Goal: Find specific page/section: Find specific page/section

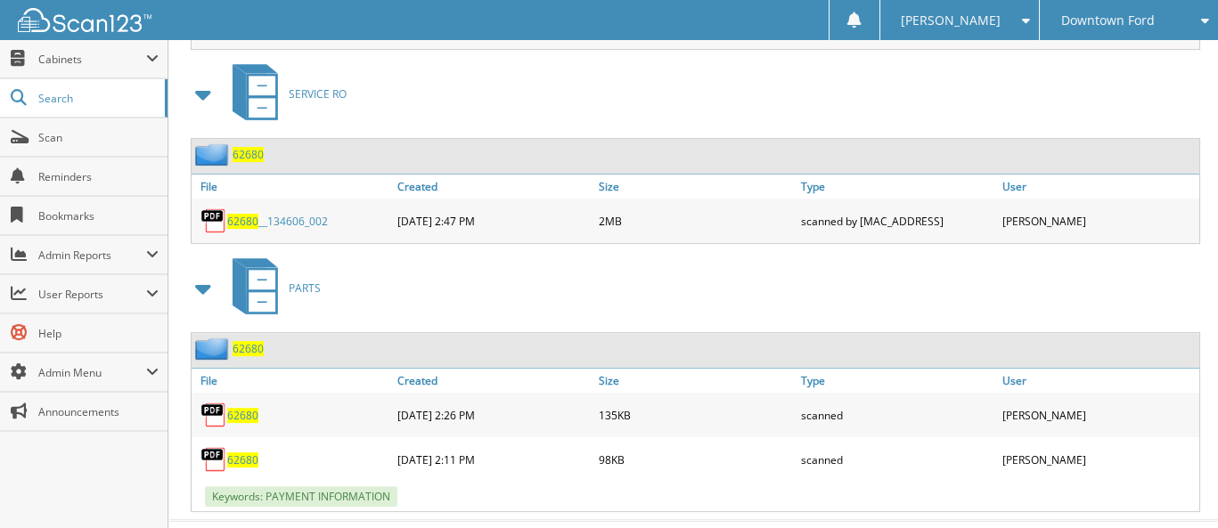
scroll to position [1069, 0]
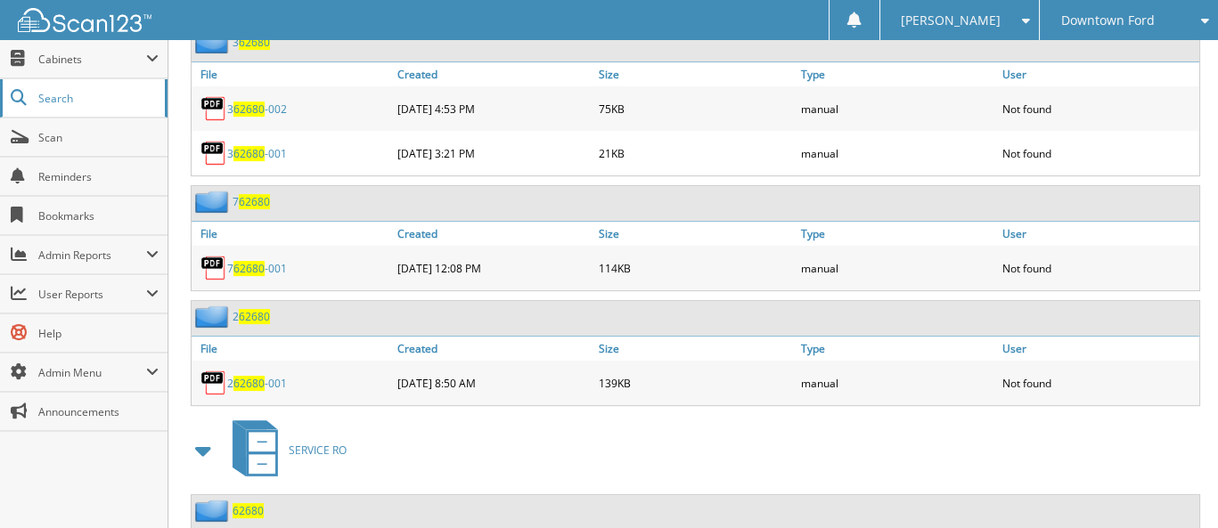
click at [63, 94] on span "Search" at bounding box center [97, 98] width 118 height 15
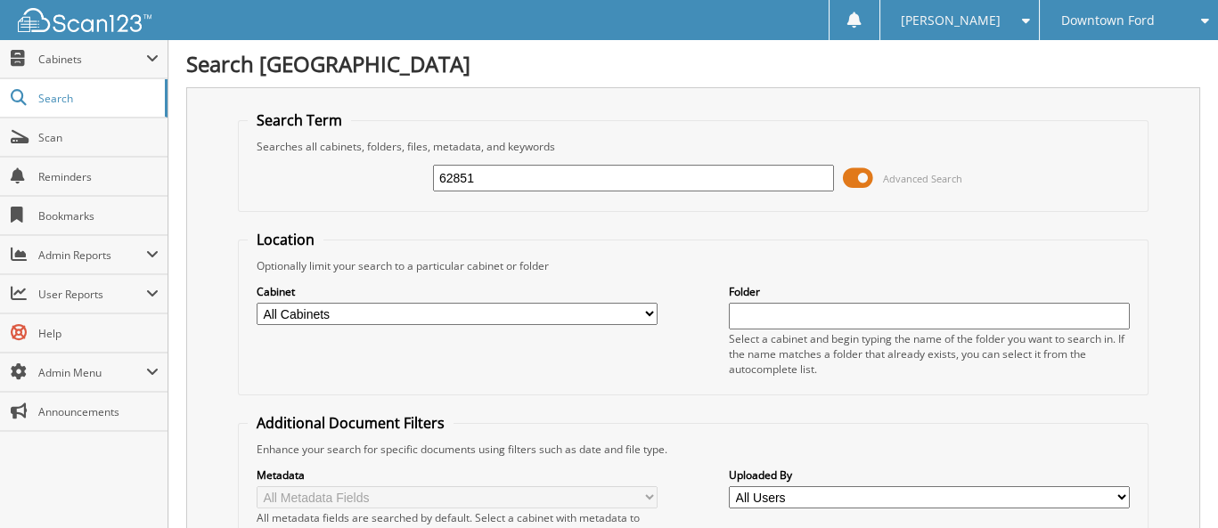
type input "62851"
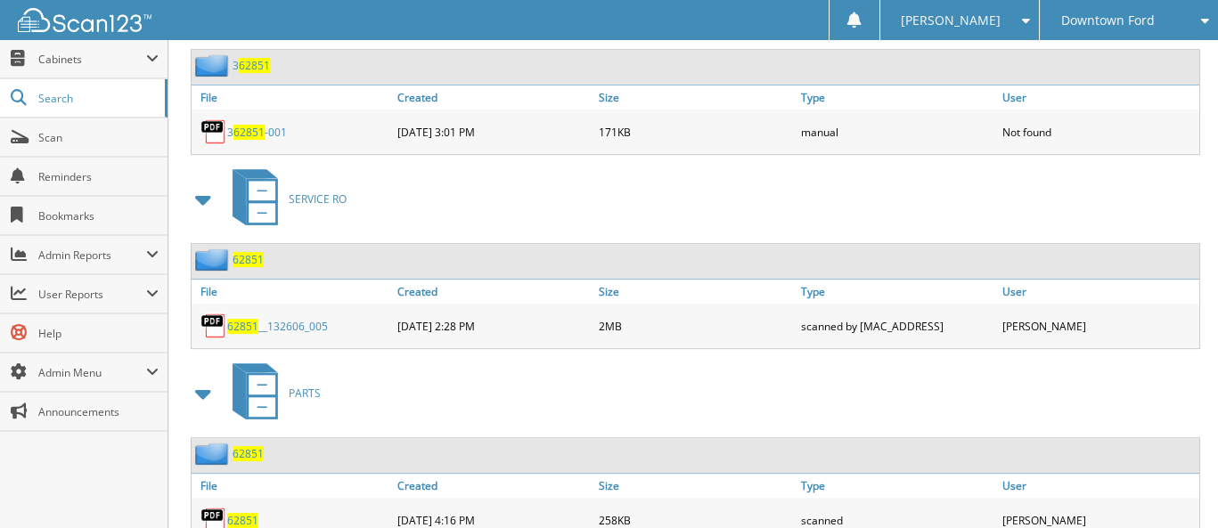
scroll to position [1396, 0]
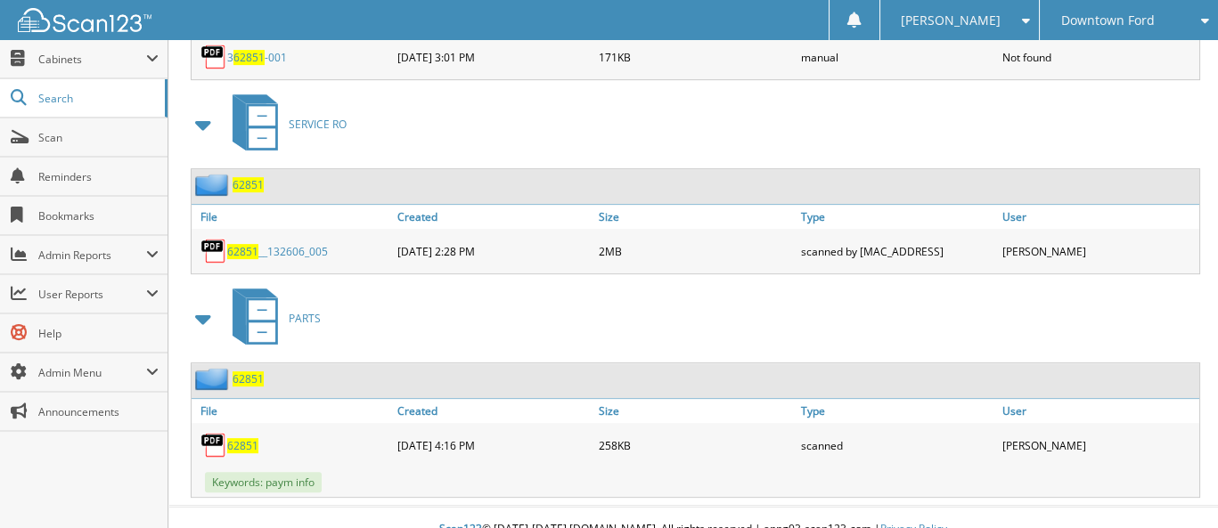
click at [241, 438] on span "62851" at bounding box center [242, 445] width 31 height 15
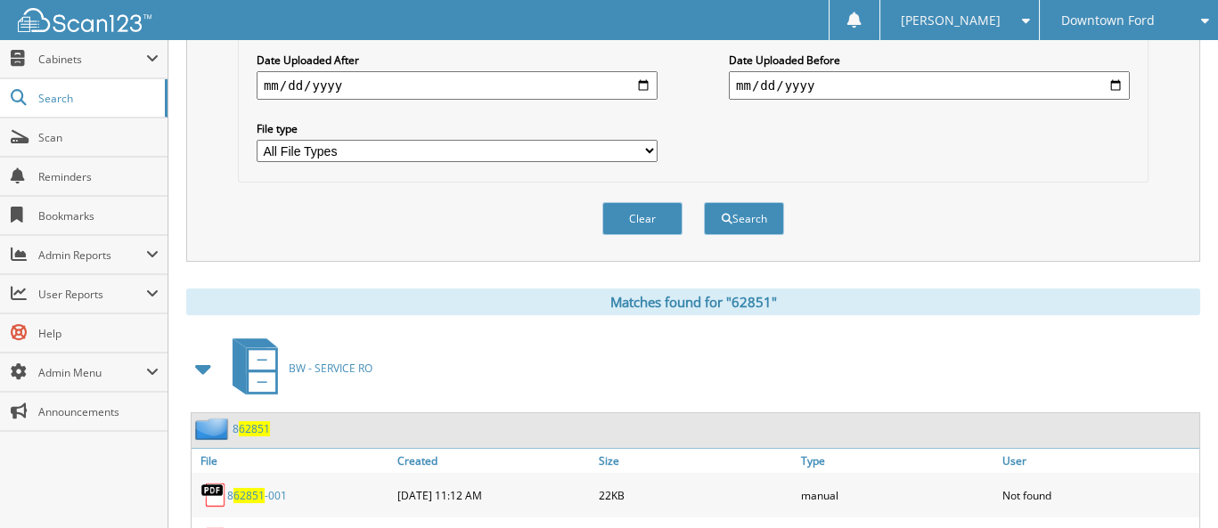
scroll to position [326, 0]
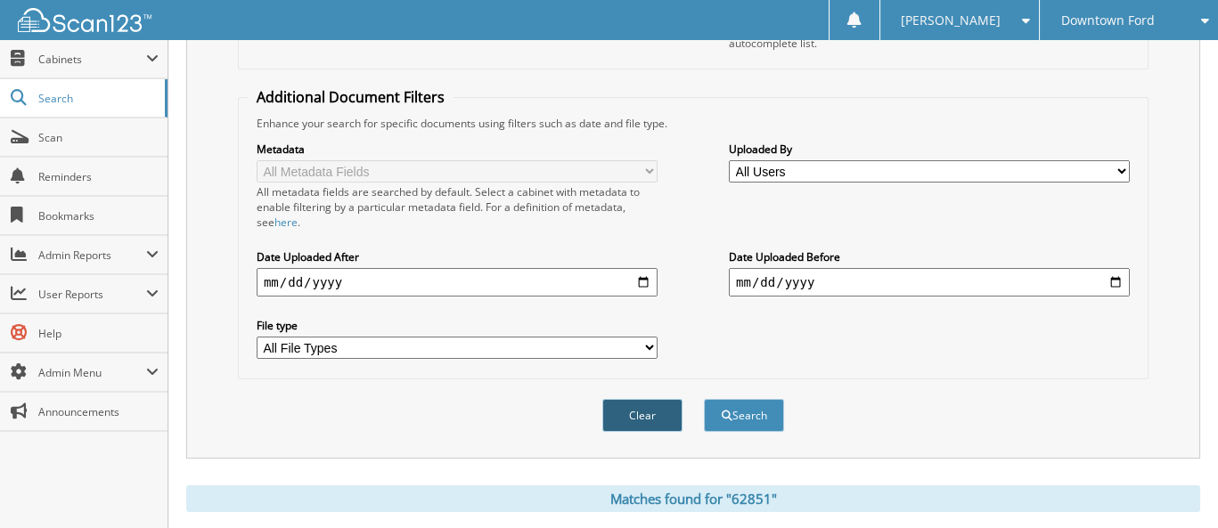
click at [659, 399] on button "Clear" at bounding box center [642, 415] width 80 height 33
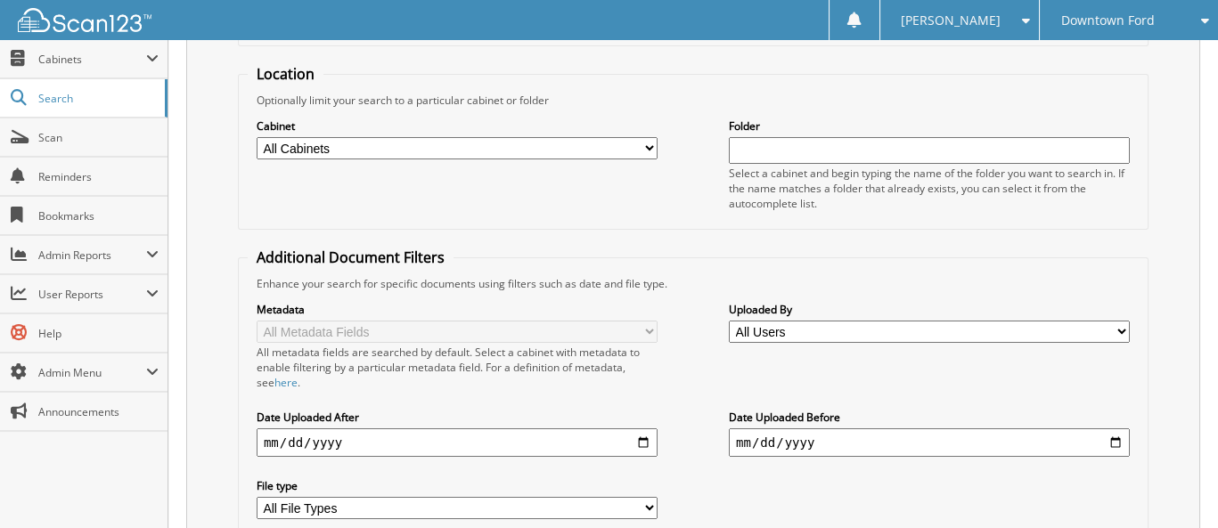
scroll to position [31, 0]
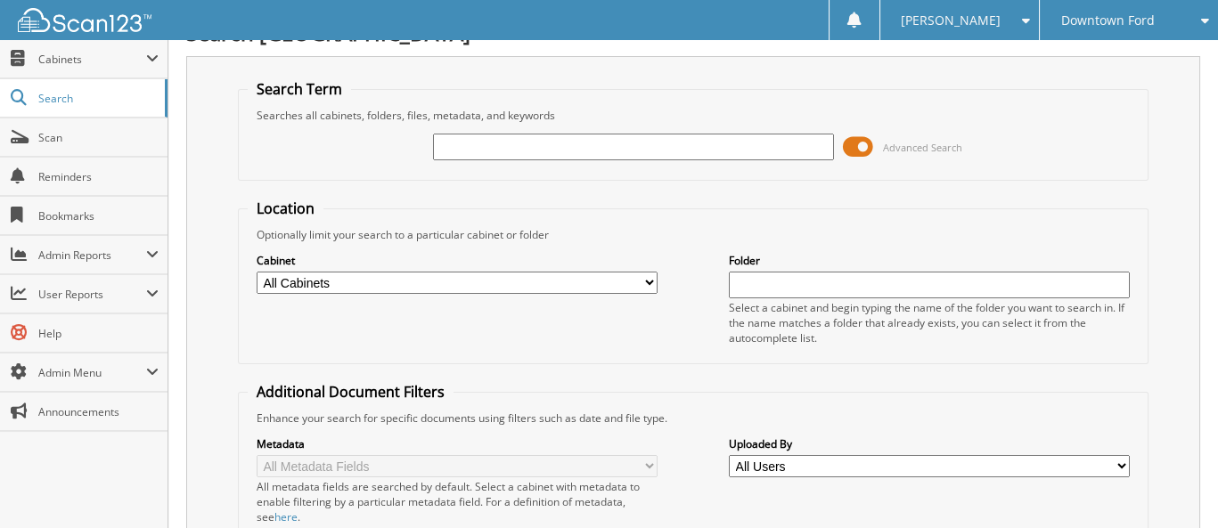
click at [495, 154] on input "text" at bounding box center [633, 147] width 401 height 27
type input "62195"
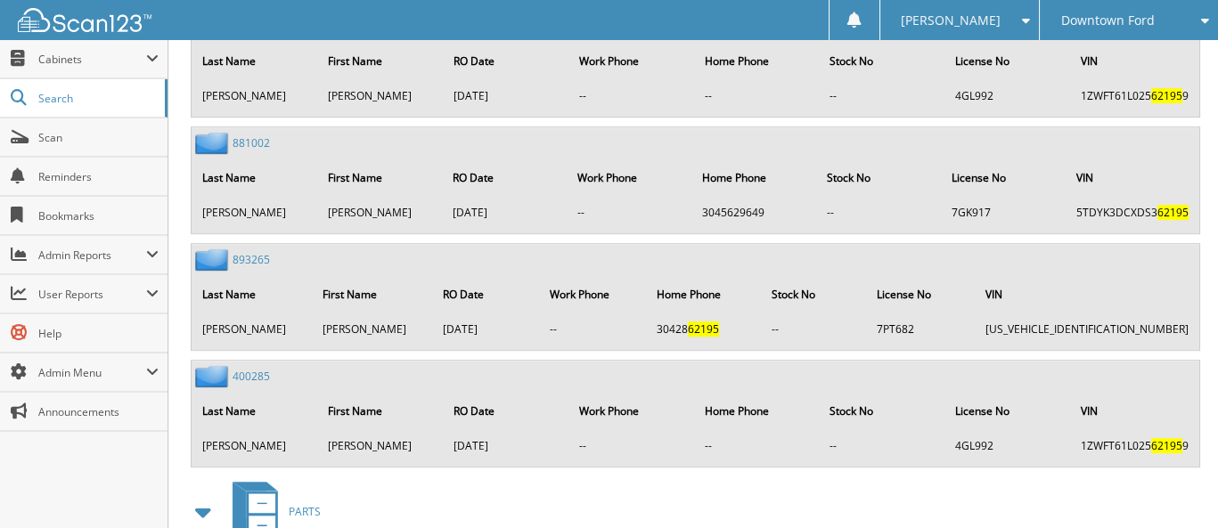
scroll to position [2033, 0]
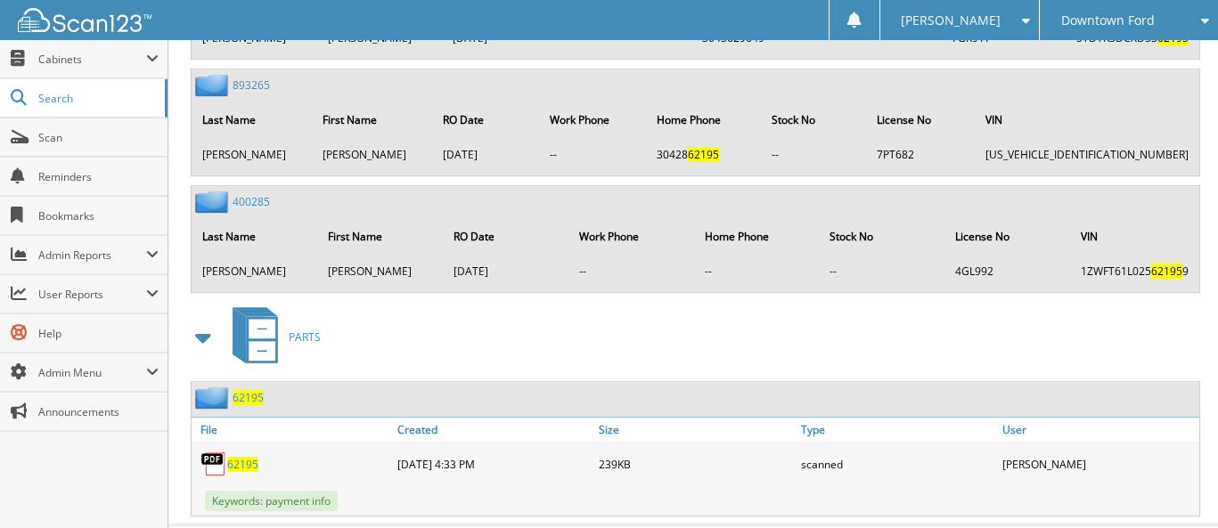
click at [240, 457] on span "62195" at bounding box center [242, 464] width 31 height 15
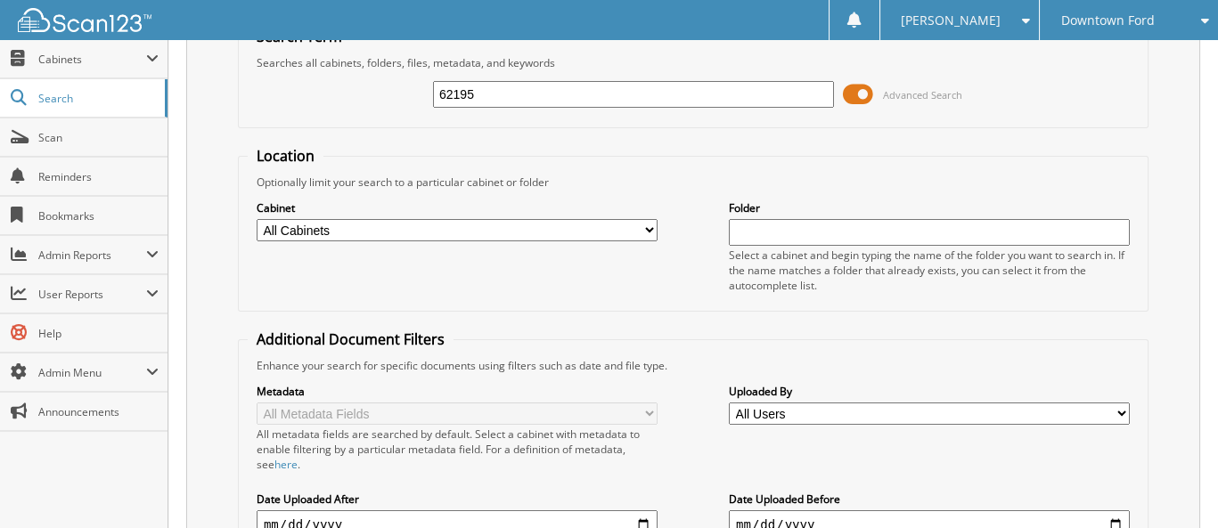
scroll to position [72, 0]
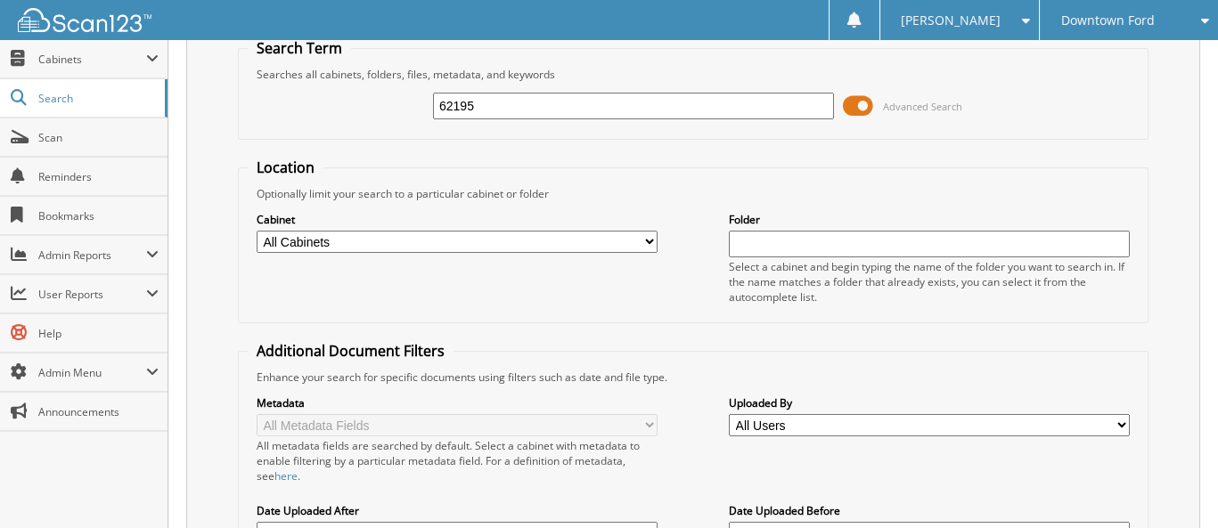
drag, startPoint x: 438, startPoint y: 104, endPoint x: 528, endPoint y: 117, distance: 90.0
click at [528, 117] on input "62195" at bounding box center [633, 106] width 401 height 27
type input "65354"
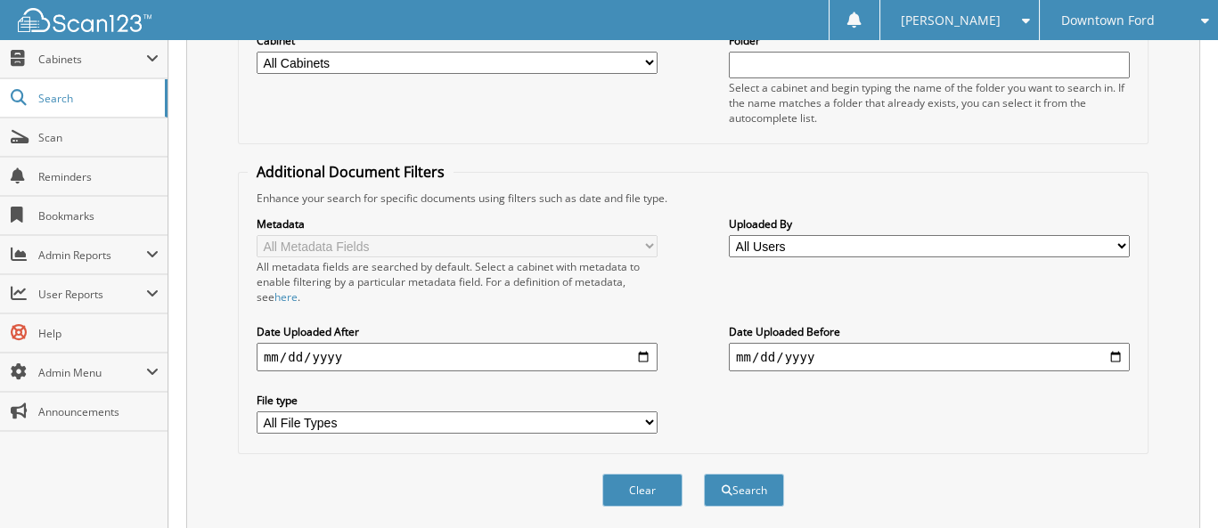
scroll to position [75, 0]
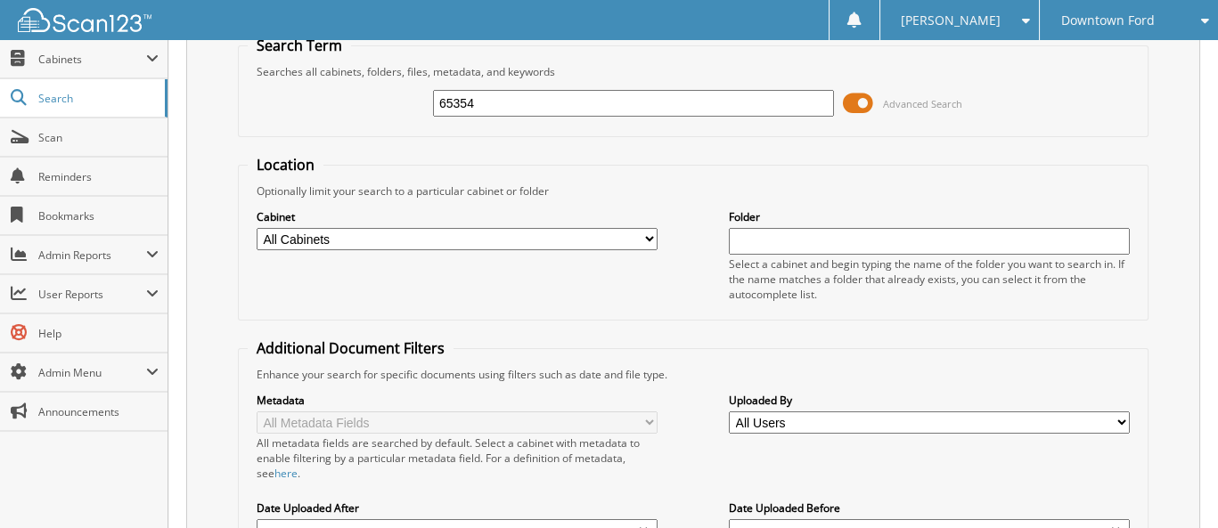
drag, startPoint x: 436, startPoint y: 99, endPoint x: 548, endPoint y: 108, distance: 112.6
click at [548, 108] on input "65354" at bounding box center [633, 103] width 401 height 27
type input "64118"
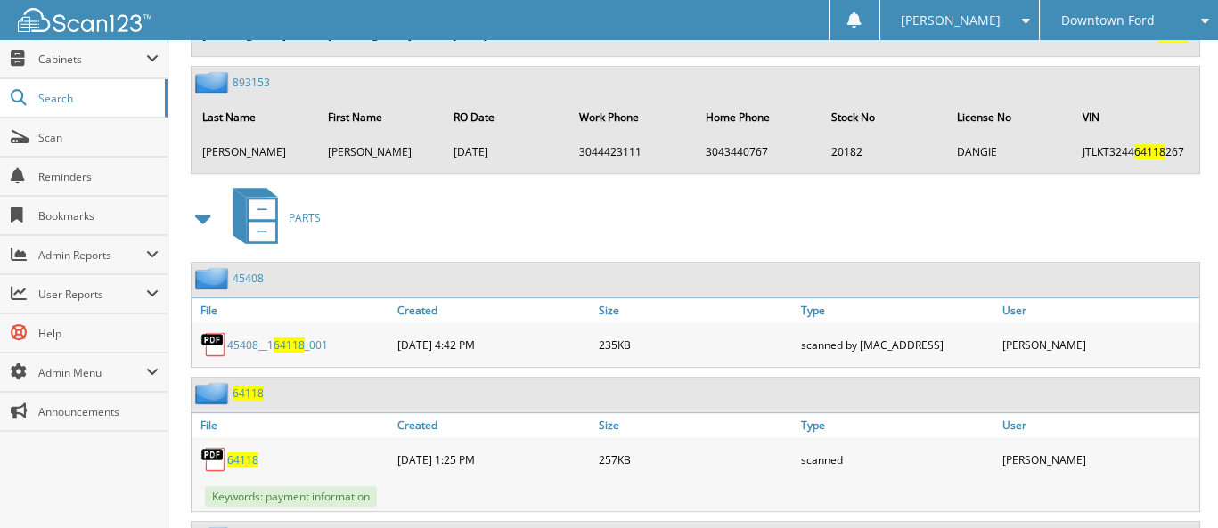
scroll to position [1782, 0]
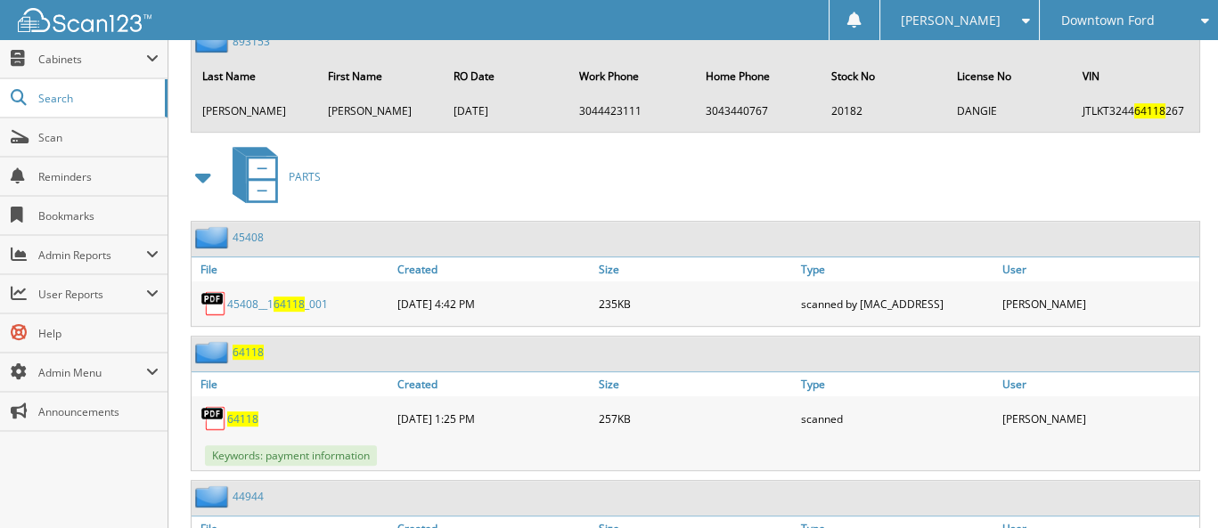
click at [246, 412] on span "64118" at bounding box center [242, 419] width 31 height 15
click at [833, 517] on link "Type" at bounding box center [897, 529] width 201 height 24
